Goal: Information Seeking & Learning: Learn about a topic

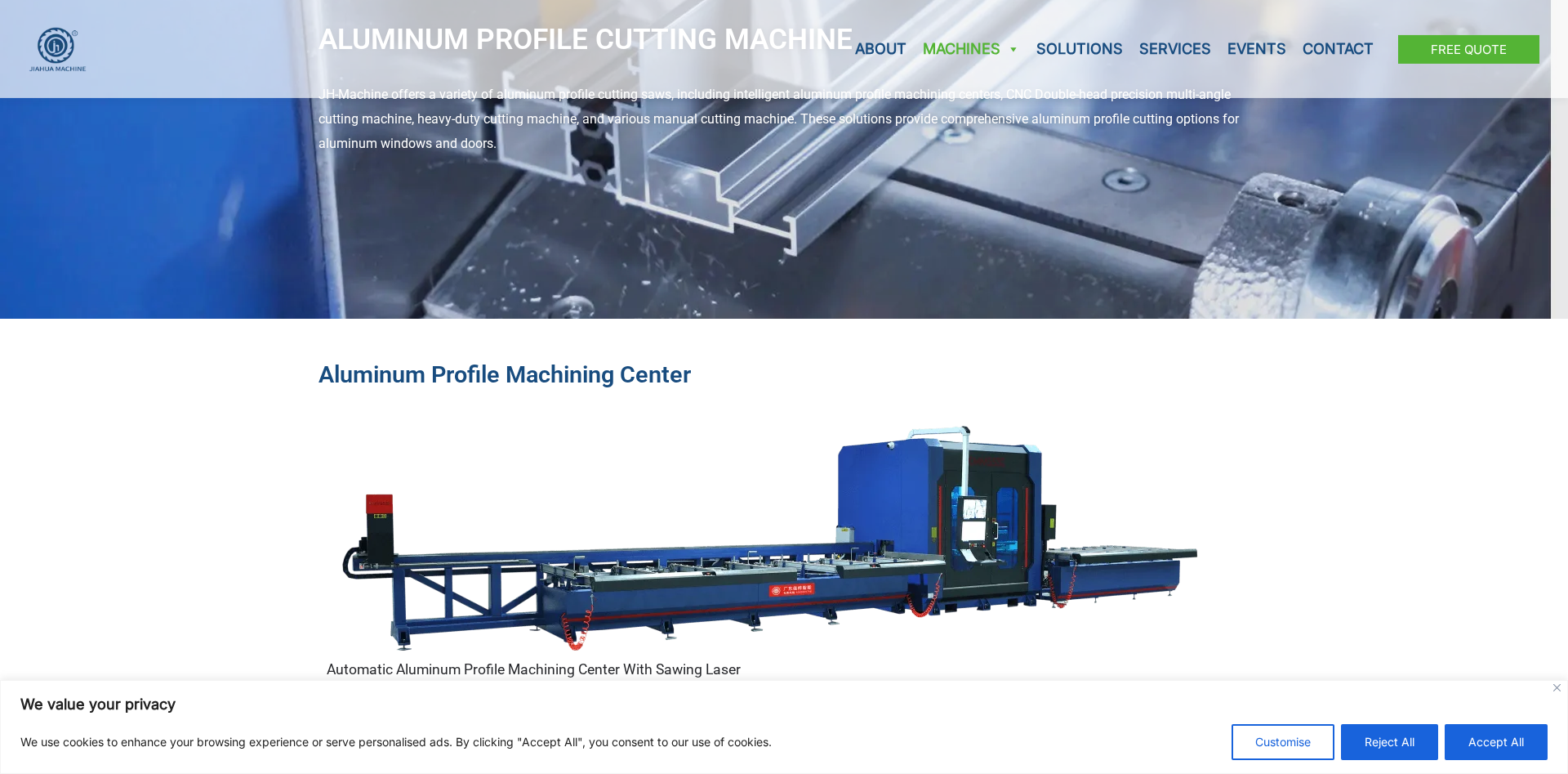
scroll to position [334, 0]
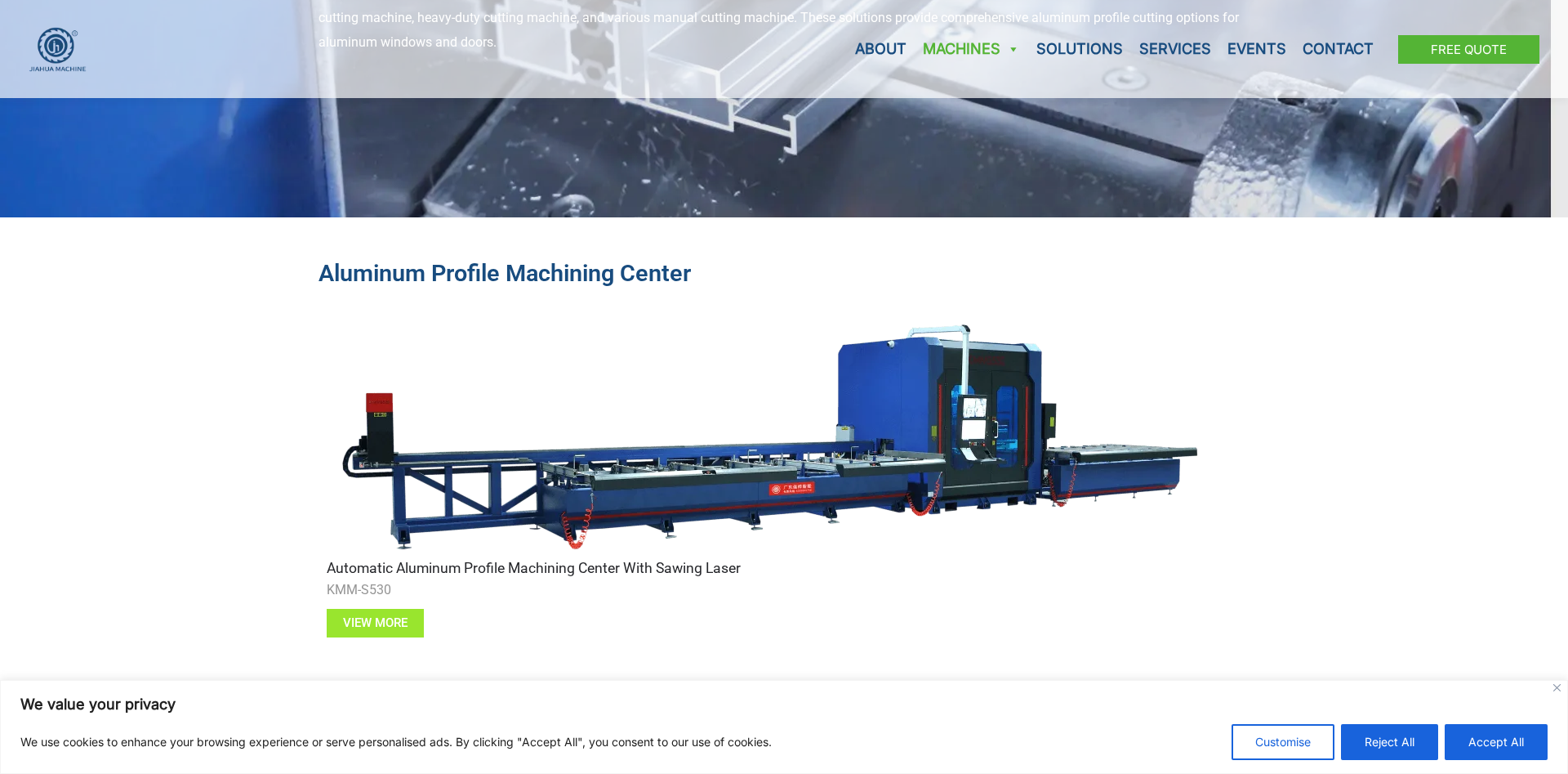
click at [378, 622] on span "View more" at bounding box center [375, 622] width 64 height 12
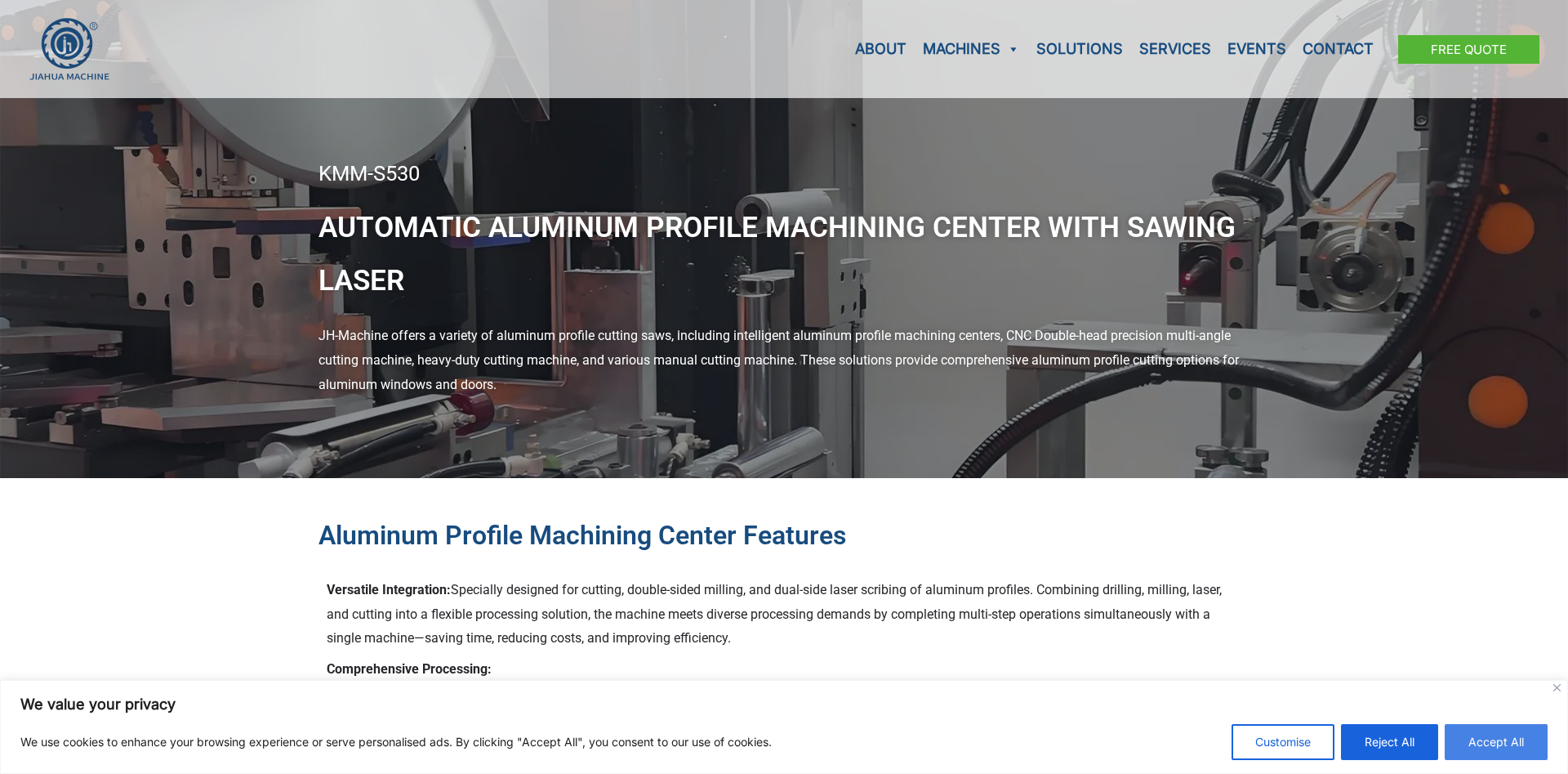
click at [1476, 744] on button "Accept All" at bounding box center [1497, 742] width 103 height 36
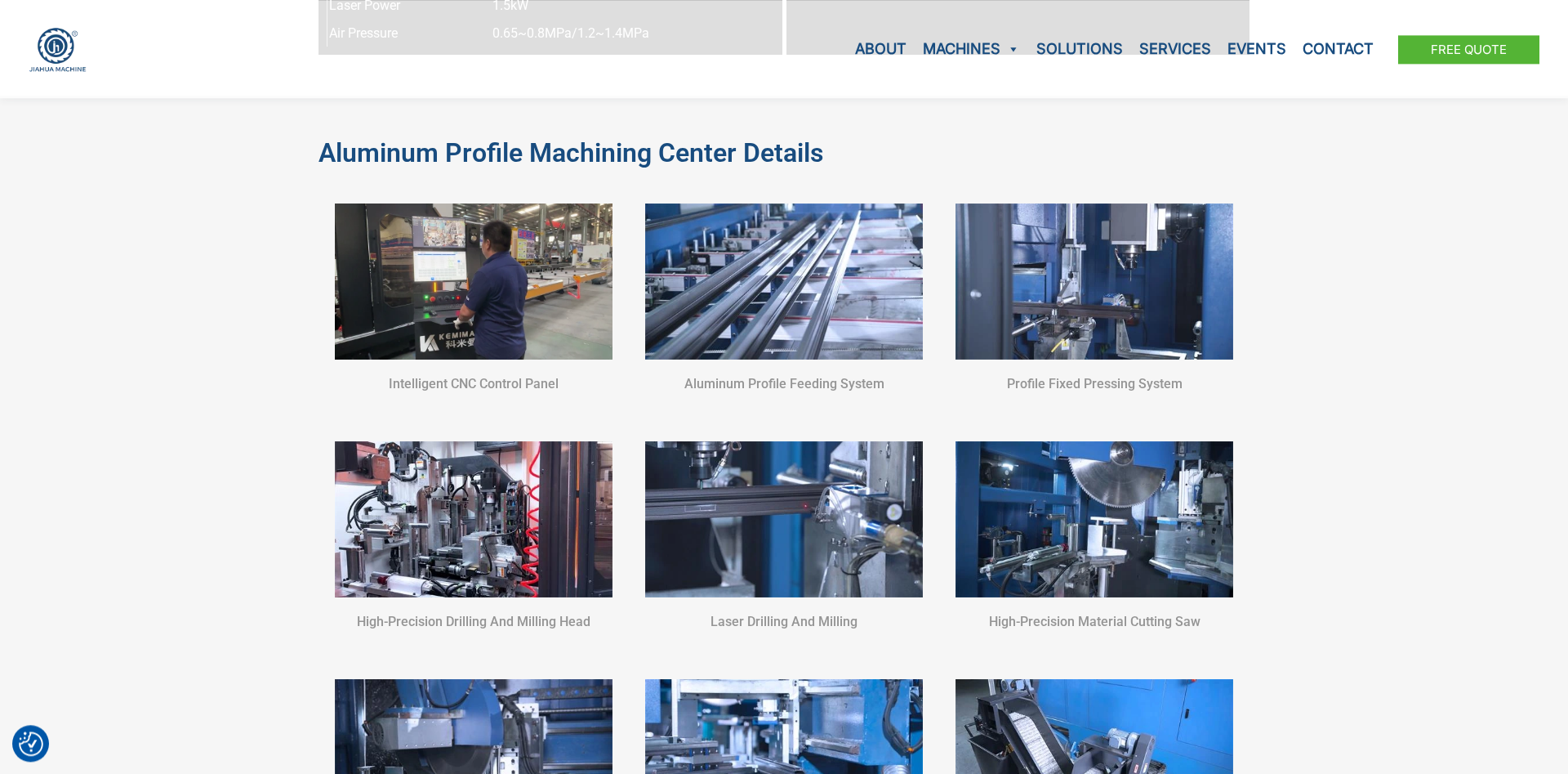
scroll to position [2334, 0]
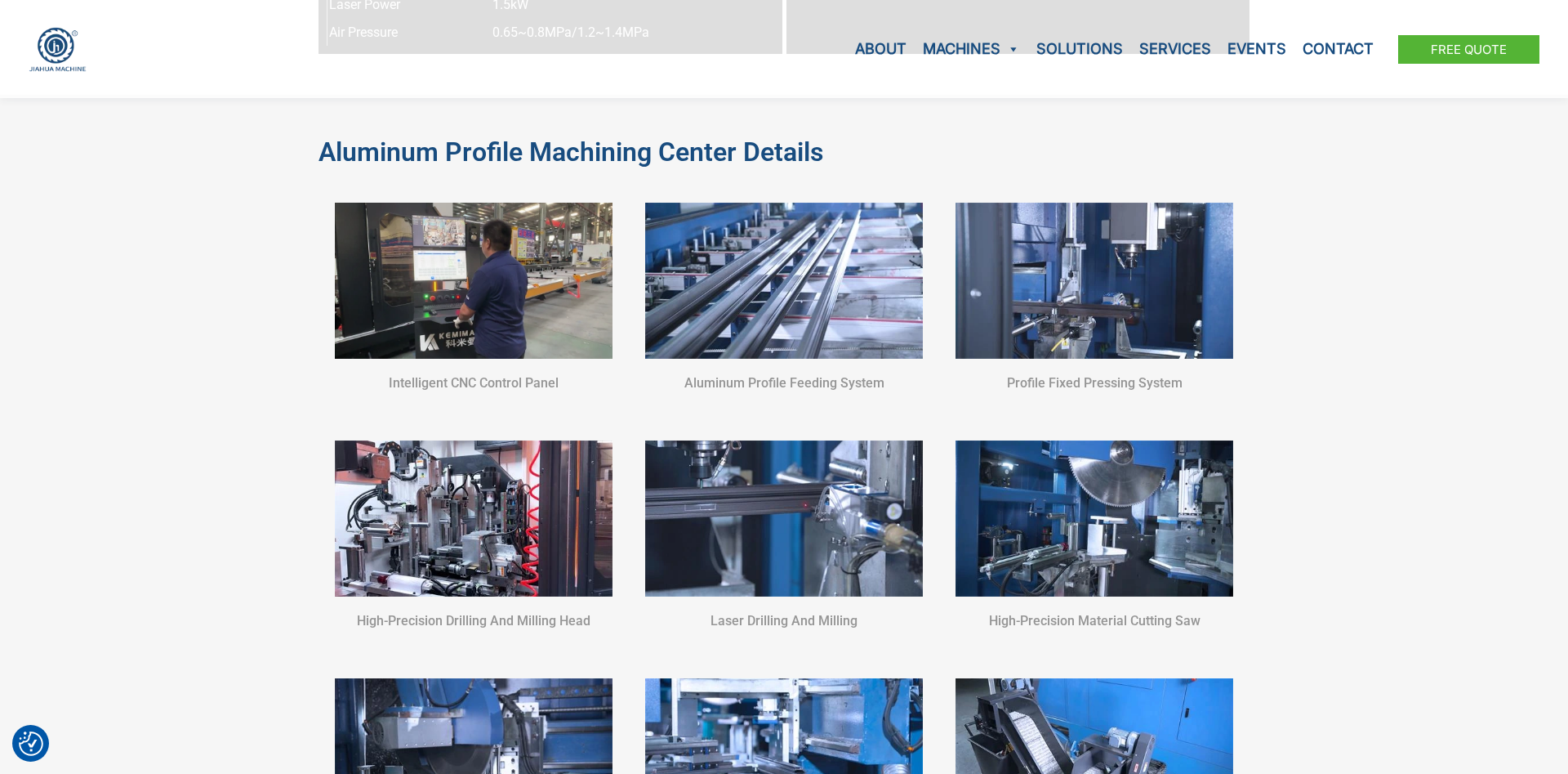
click at [786, 346] on img at bounding box center [784, 280] width 278 height 156
click at [792, 390] on h6 "Aluminum profile feeding system" at bounding box center [784, 383] width 278 height 16
click at [765, 286] on img at bounding box center [784, 280] width 278 height 156
click at [763, 377] on div "Aluminum profile feeding system" at bounding box center [784, 297] width 294 height 205
drag, startPoint x: 1068, startPoint y: 629, endPoint x: 1036, endPoint y: 602, distance: 41.9
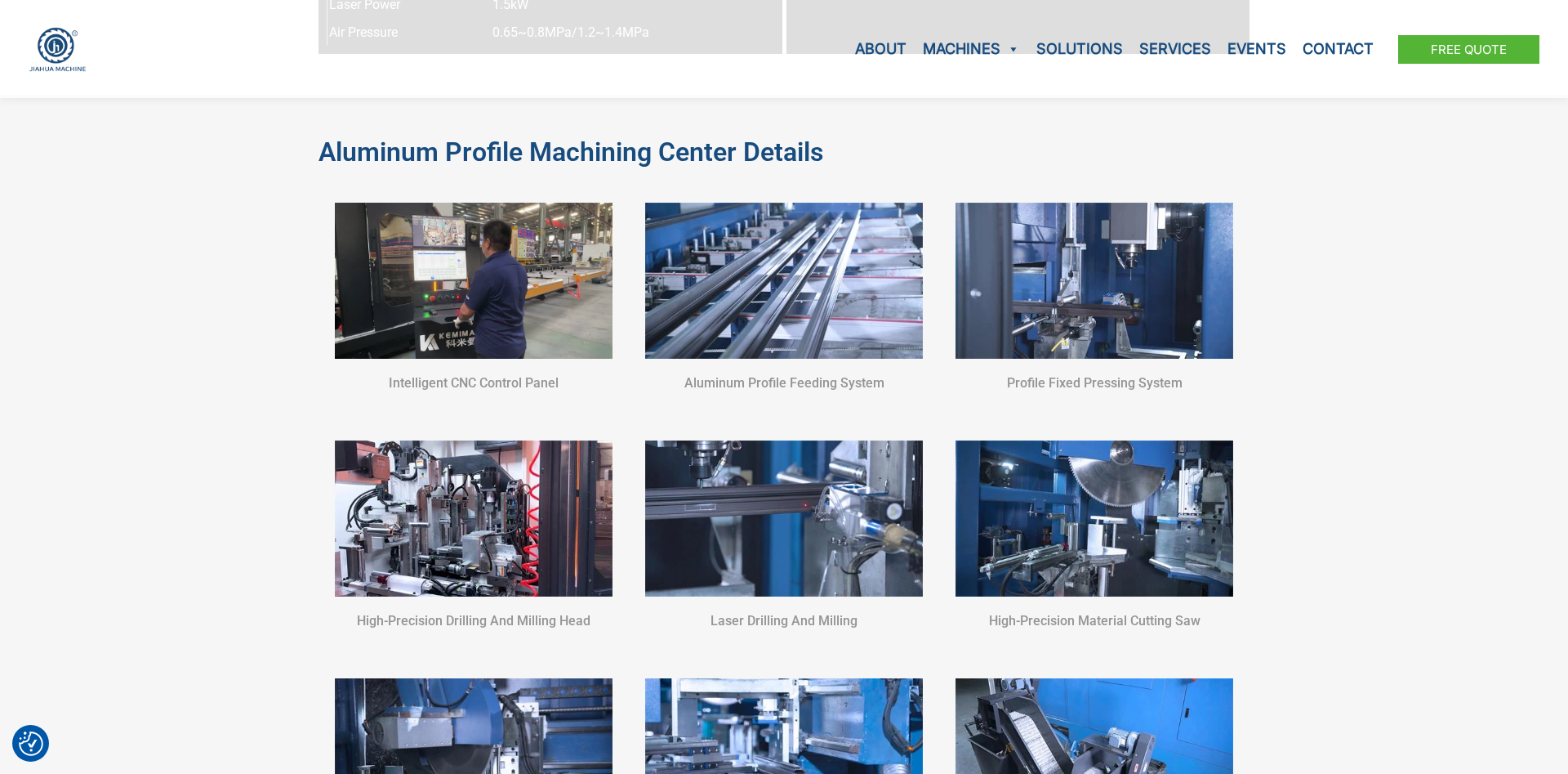
click at [1068, 627] on h6 "High-precision material cutting saw" at bounding box center [1095, 621] width 278 height 16
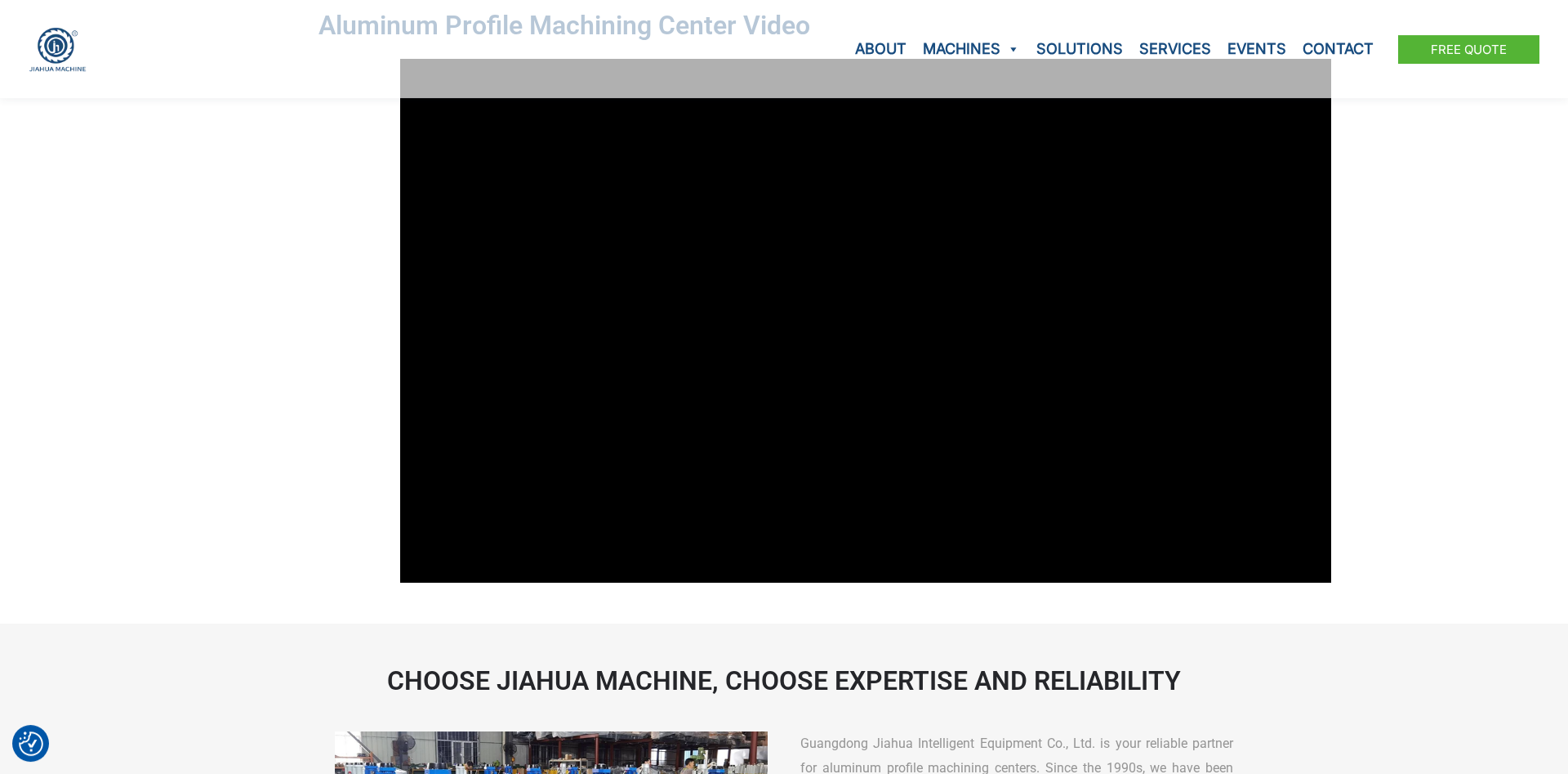
scroll to position [3250, 0]
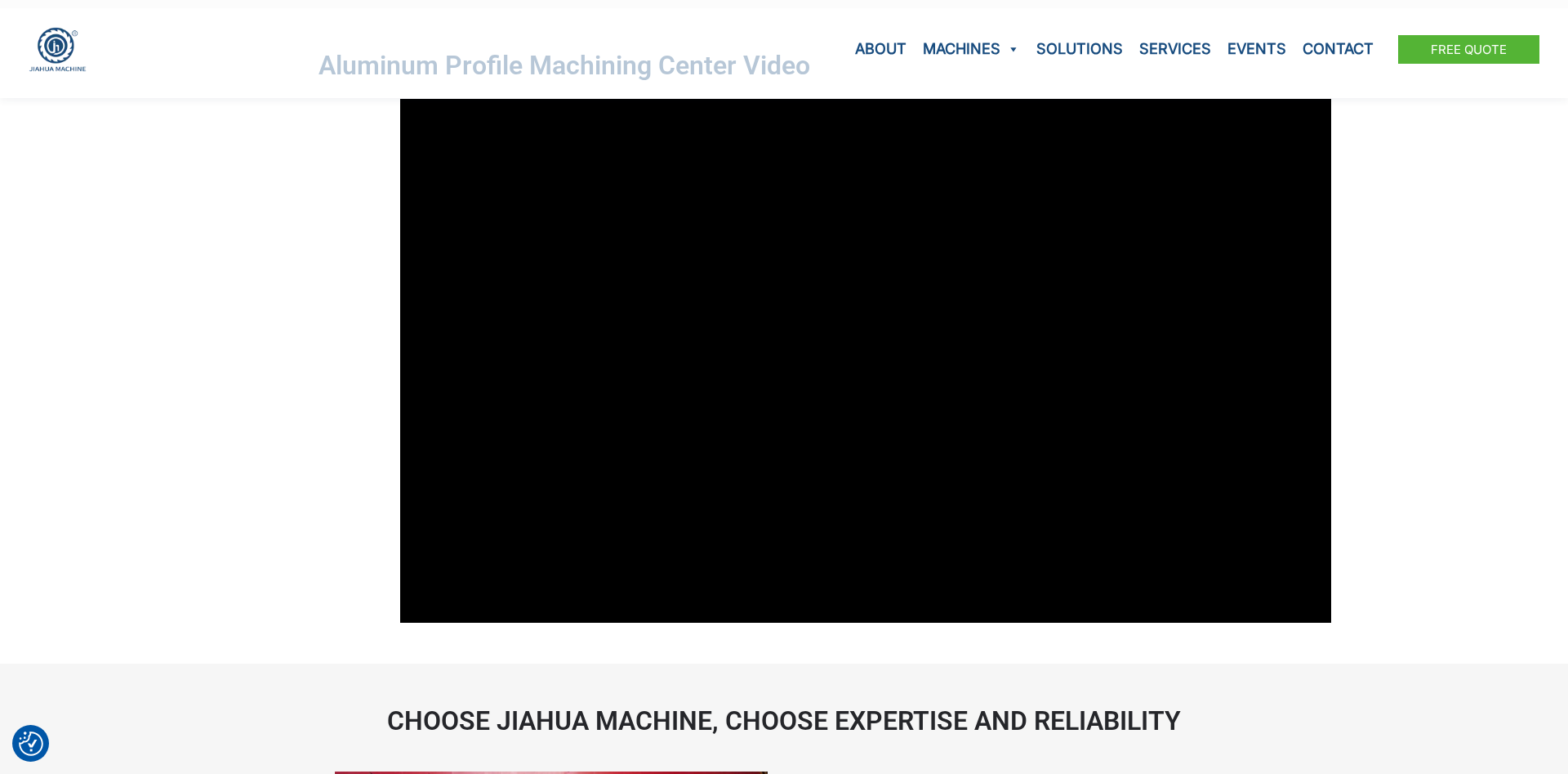
click at [38, 570] on div "Aluminum Profile Machining Center Video" at bounding box center [784, 336] width 1568 height 656
